Goal: Task Accomplishment & Management: Manage account settings

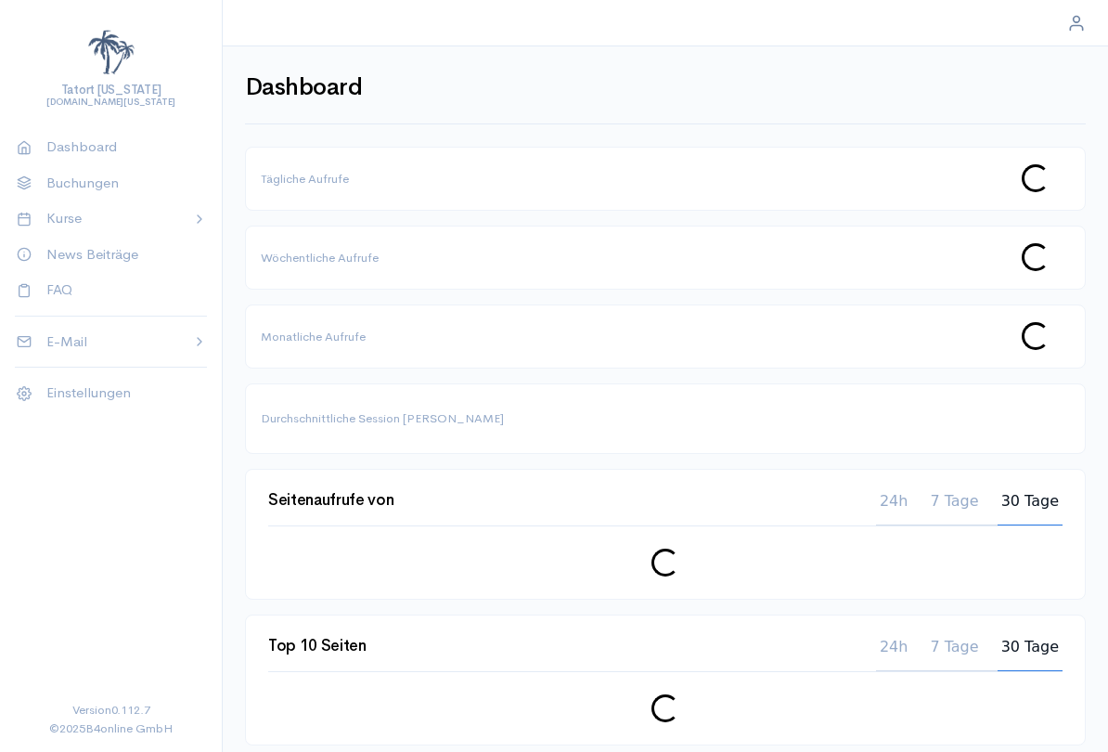
click at [204, 226] on div at bounding box center [199, 218] width 15 height 21
click at [88, 280] on span "Kitesurfen" at bounding box center [119, 278] width 146 height 19
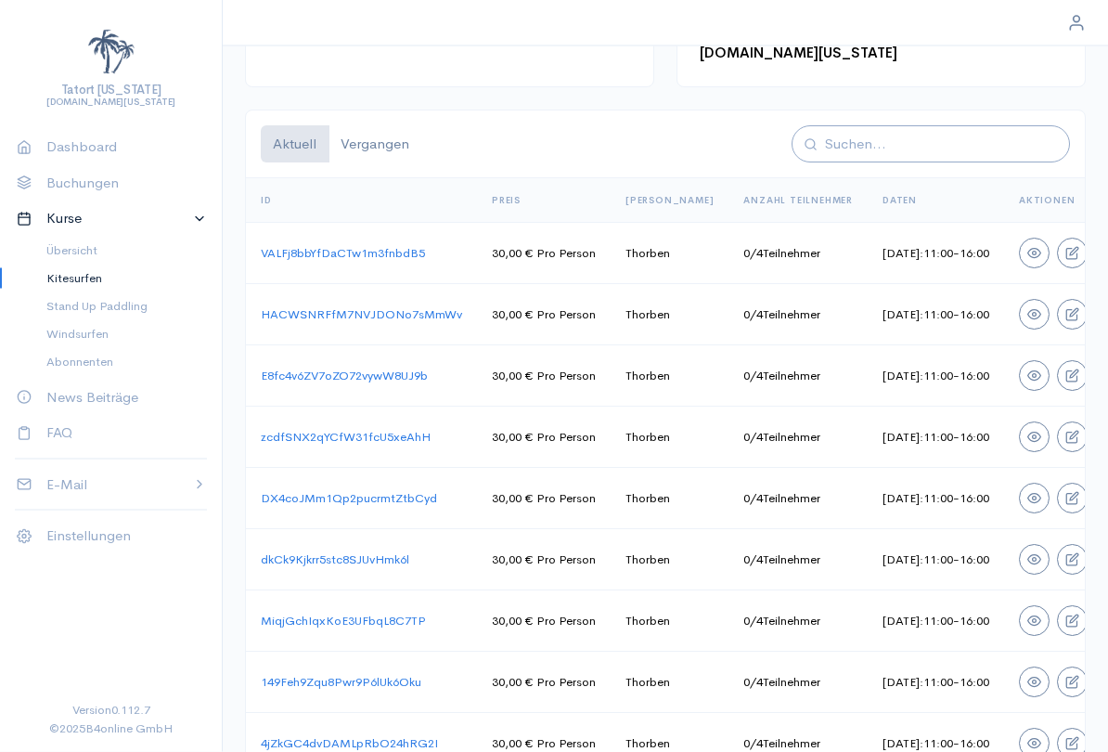
scroll to position [1078, 0]
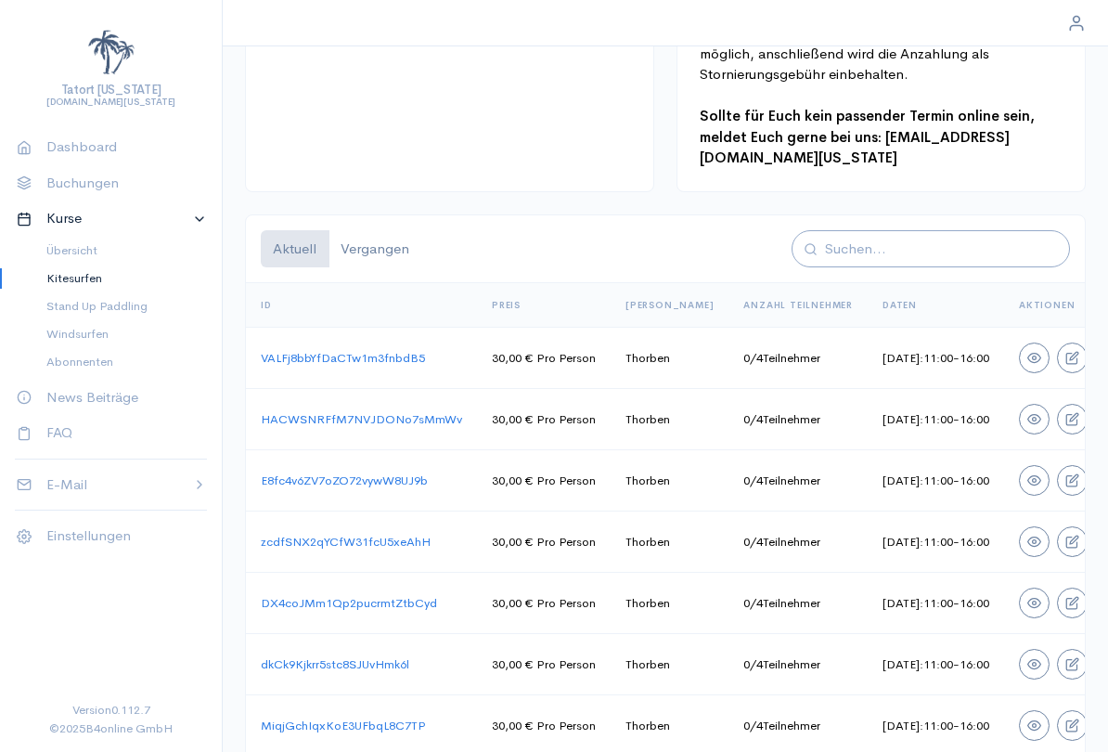
click at [373, 230] on button "Vergangen" at bounding box center [375, 249] width 93 height 38
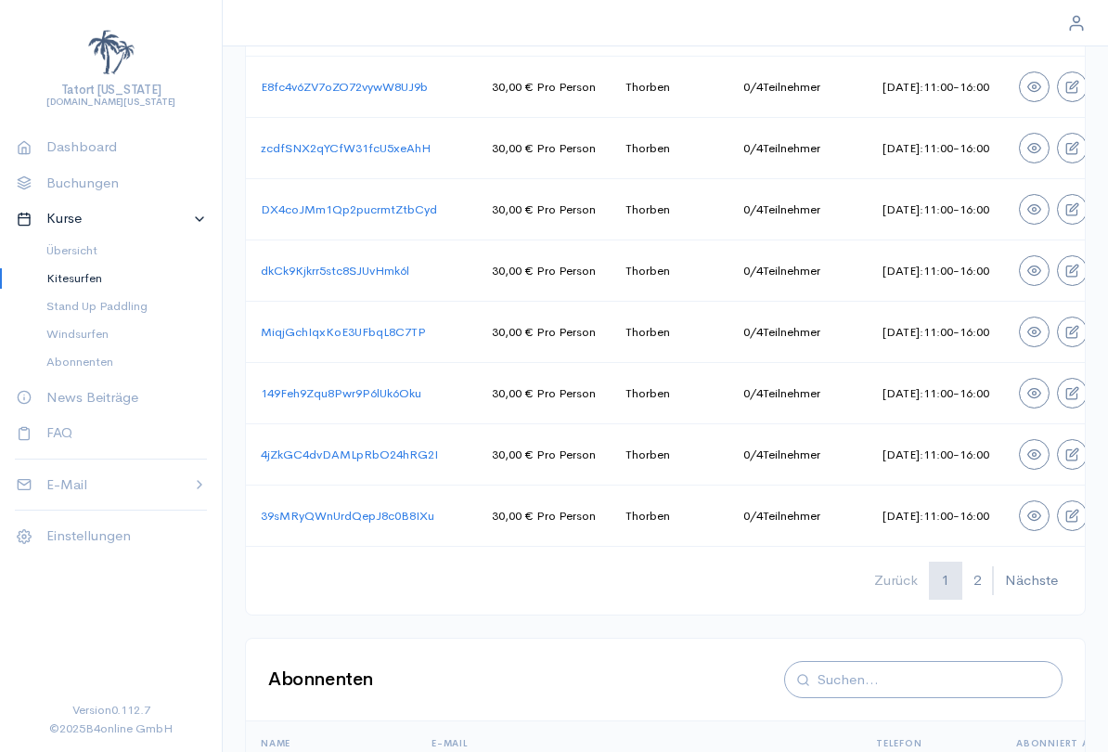
scroll to position [1470, 0]
click at [96, 182] on p "Buchungen" at bounding box center [119, 183] width 146 height 21
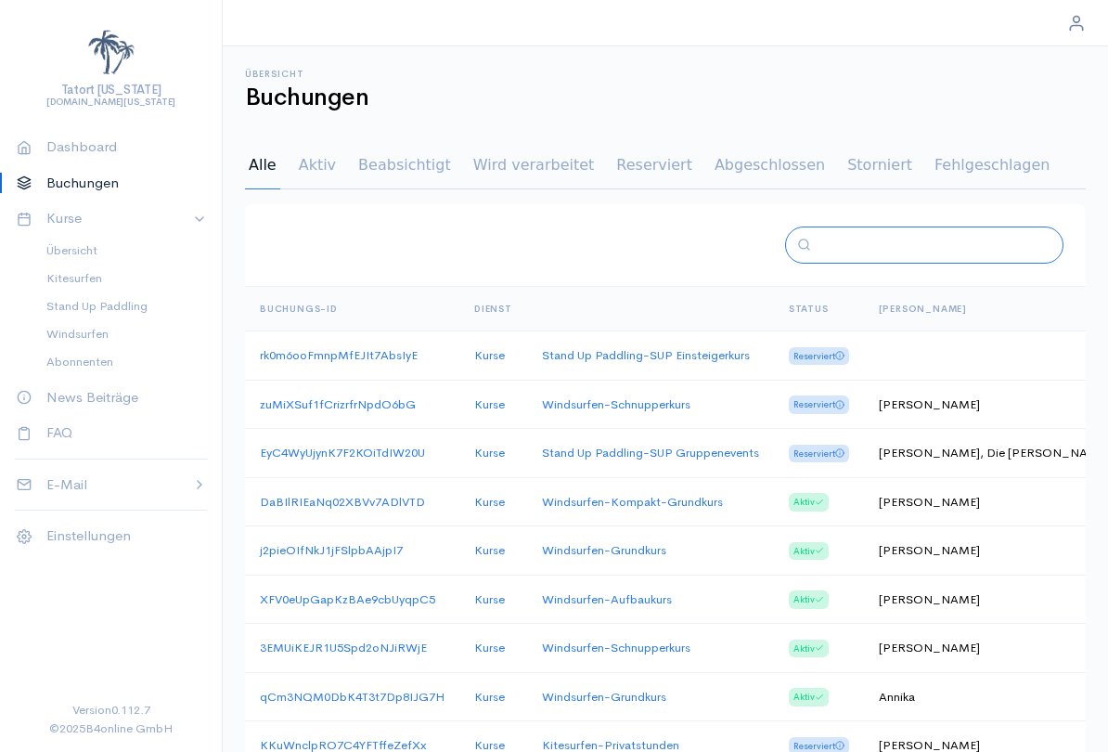
click at [912, 246] on input "text" at bounding box center [932, 245] width 226 height 21
type input "[PERSON_NAME]"
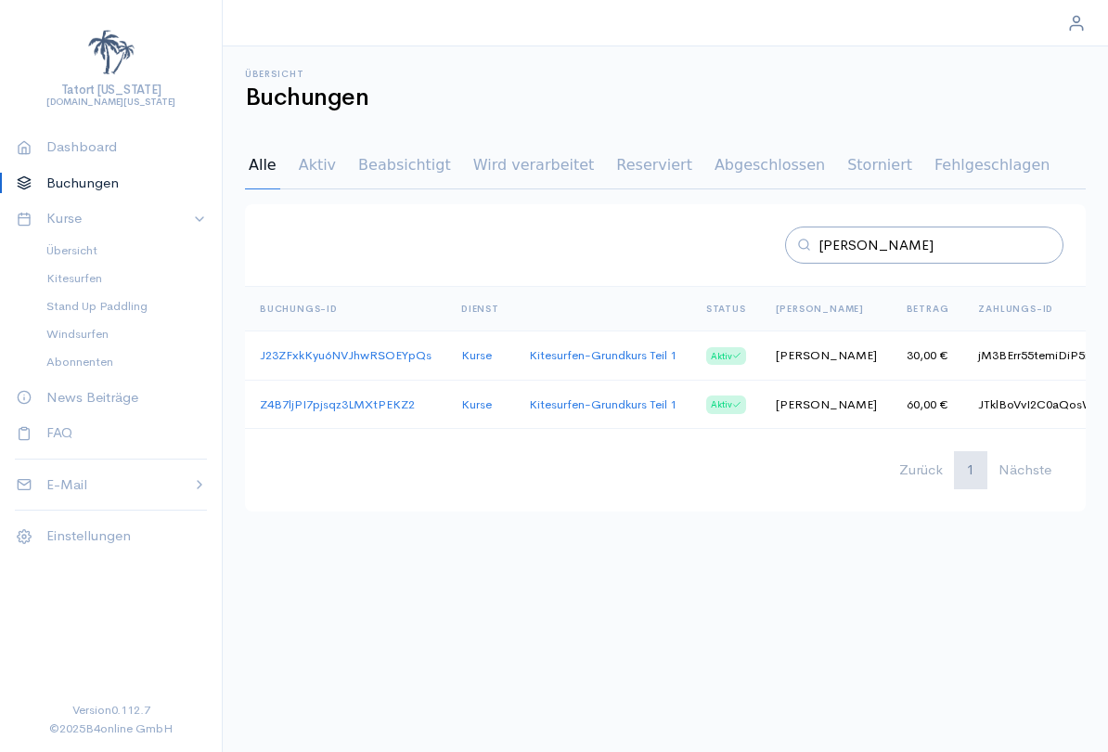
click at [376, 356] on link "J23ZFxkKyu6NVJhwRSOEYpQs" at bounding box center [346, 355] width 172 height 16
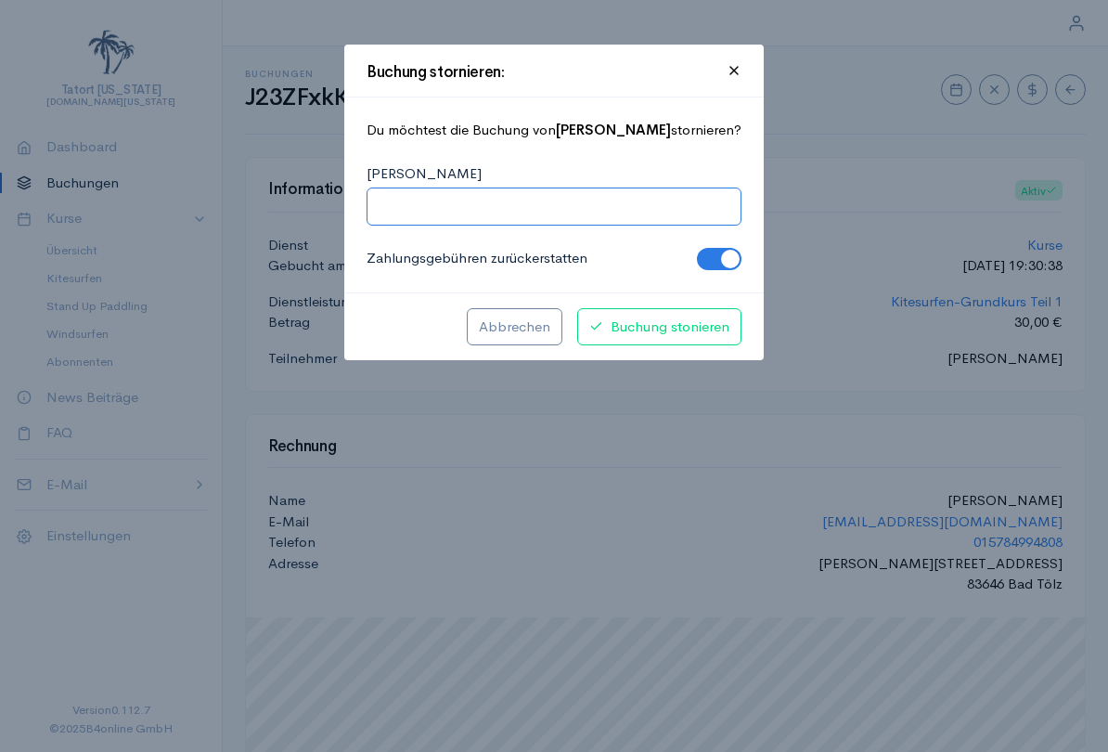
click at [644, 197] on input "[PERSON_NAME]" at bounding box center [554, 206] width 351 height 21
click at [449, 200] on input "Windmangel und Urlaubsende" at bounding box center [554, 206] width 351 height 21
type input "Windmangel und Urlaubsende"
click at [659, 323] on span "Buchung stonieren" at bounding box center [659, 327] width 140 height 21
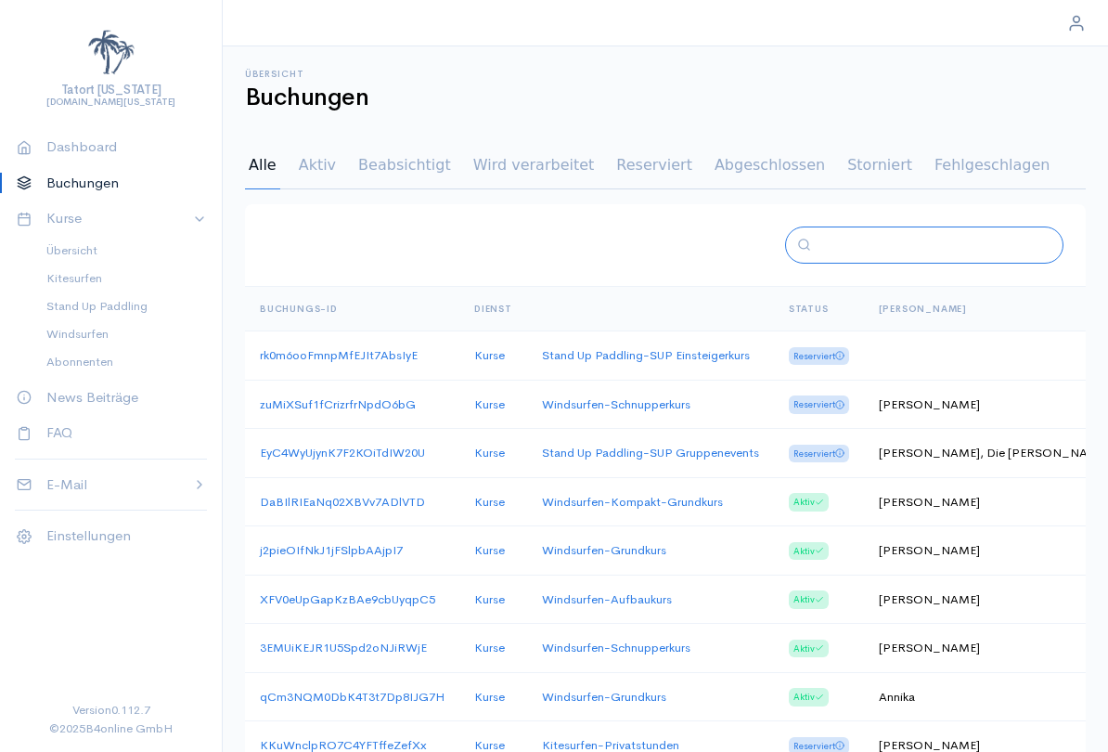
click at [893, 243] on input "text" at bounding box center [932, 245] width 226 height 21
type input "[PERSON_NAME]"
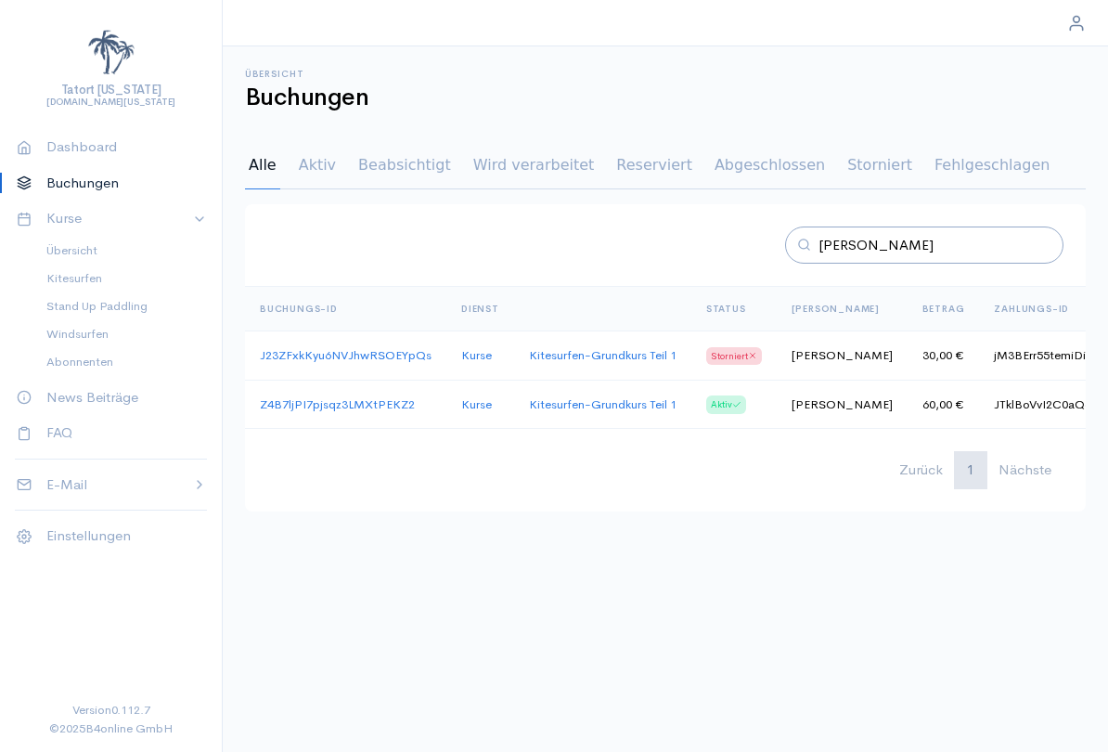
click at [379, 407] on link "Z4B7ljPI7pjsqz3LMXtPEKZ2" at bounding box center [337, 404] width 155 height 16
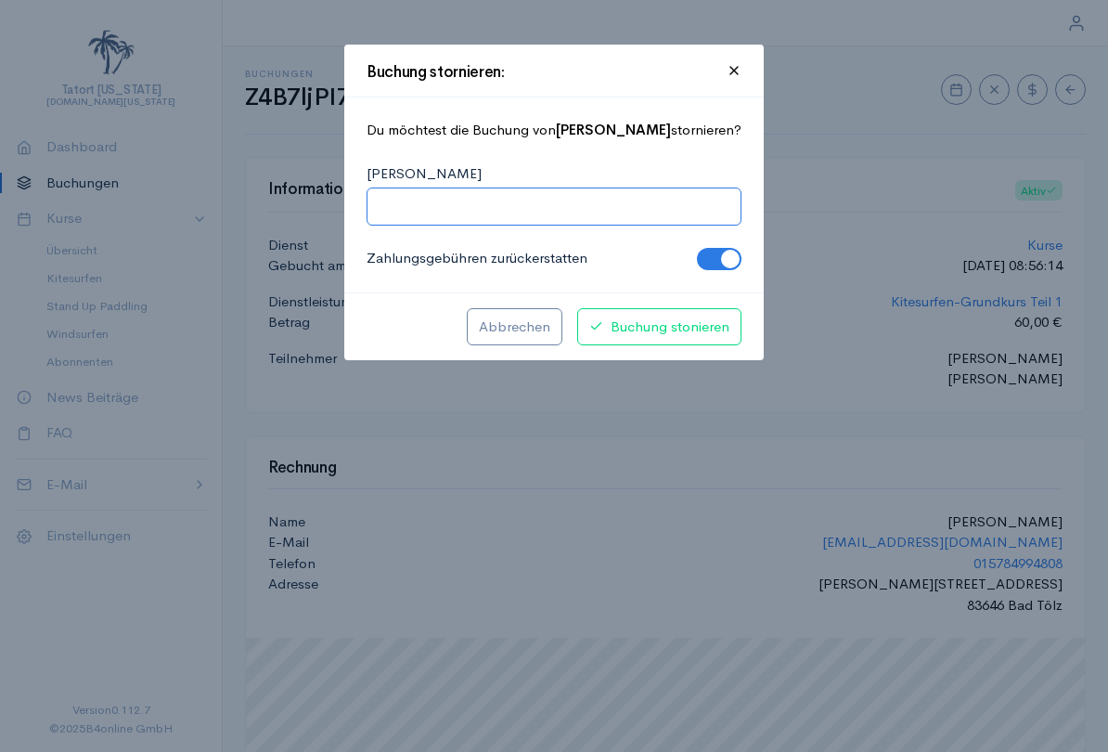
click at [593, 200] on input "[PERSON_NAME]" at bounding box center [554, 206] width 351 height 21
paste input "Windmangel und Urlaubsende"
type input "Windmangel und Urlaubsende"
click at [671, 317] on span "Buchung stonieren" at bounding box center [659, 327] width 140 height 21
